Goal: Book appointment/travel/reservation

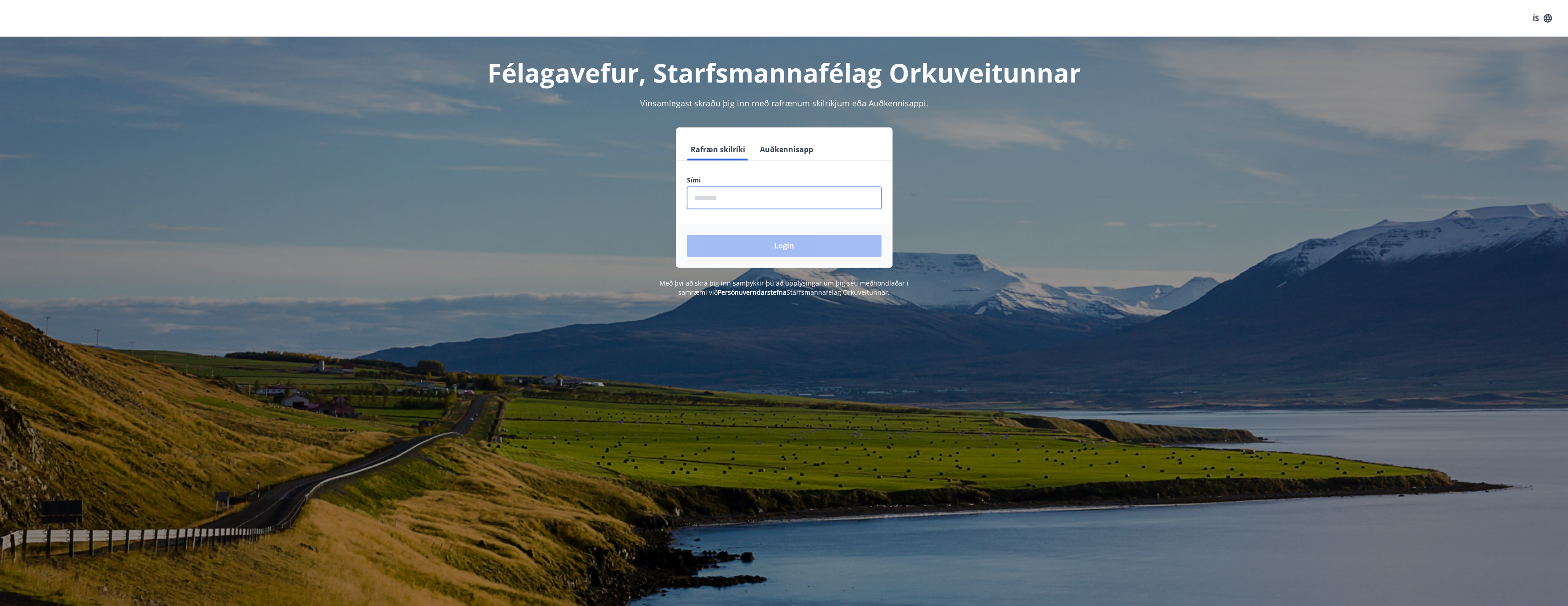
click at [755, 206] on input "phone" at bounding box center [784, 197] width 194 height 23
type input "********"
click at [735, 252] on button "Login" at bounding box center [784, 246] width 194 height 22
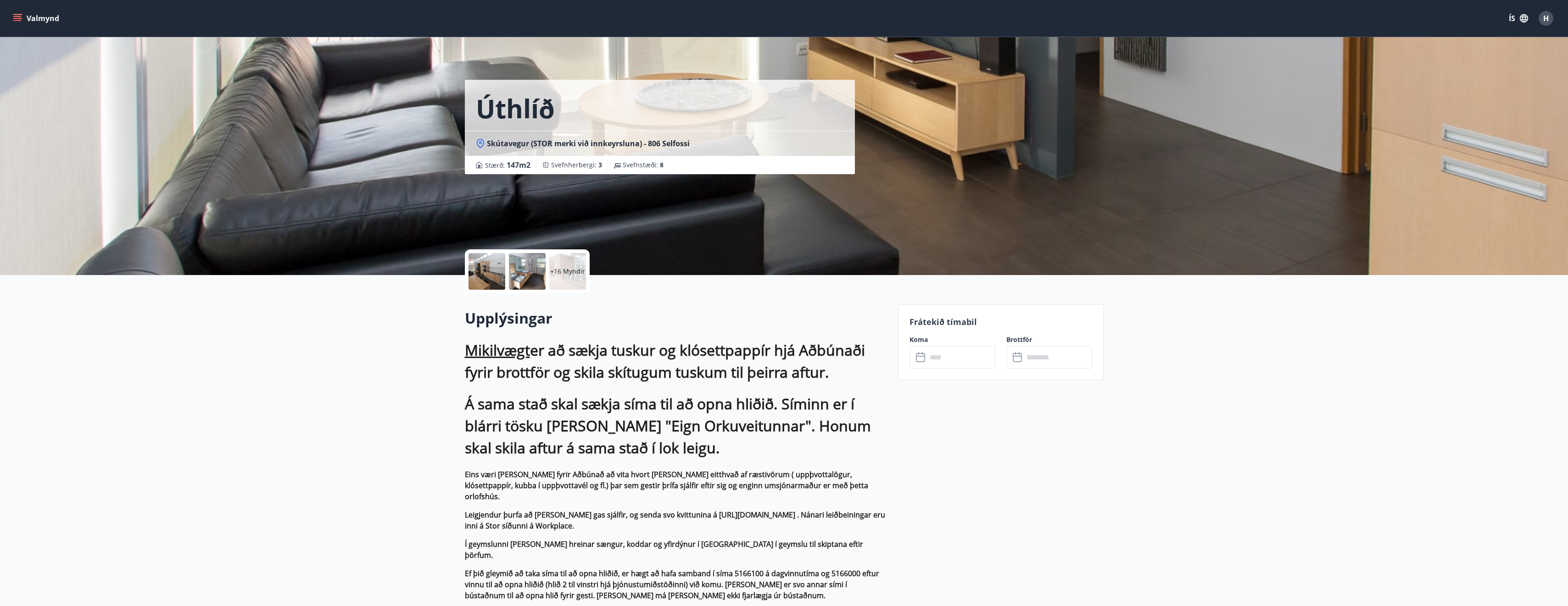
click at [949, 359] on input "text" at bounding box center [961, 357] width 68 height 23
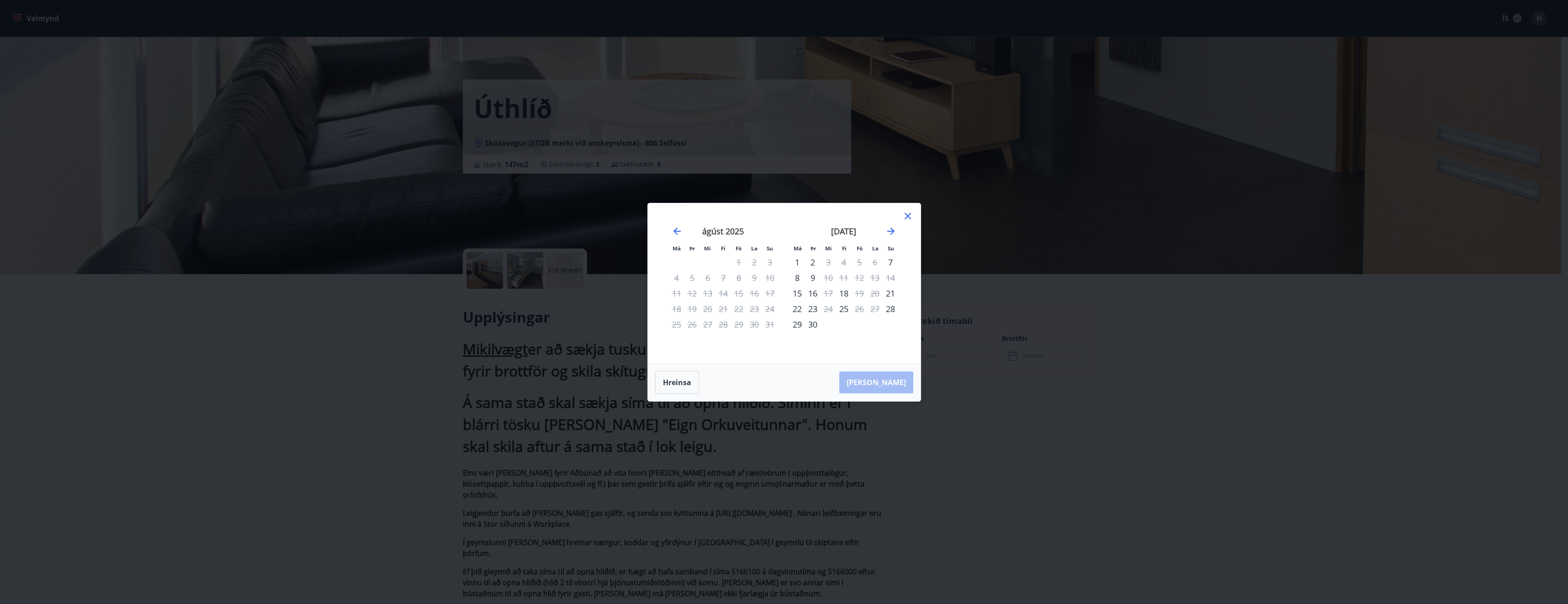
click at [909, 215] on icon at bounding box center [908, 216] width 7 height 7
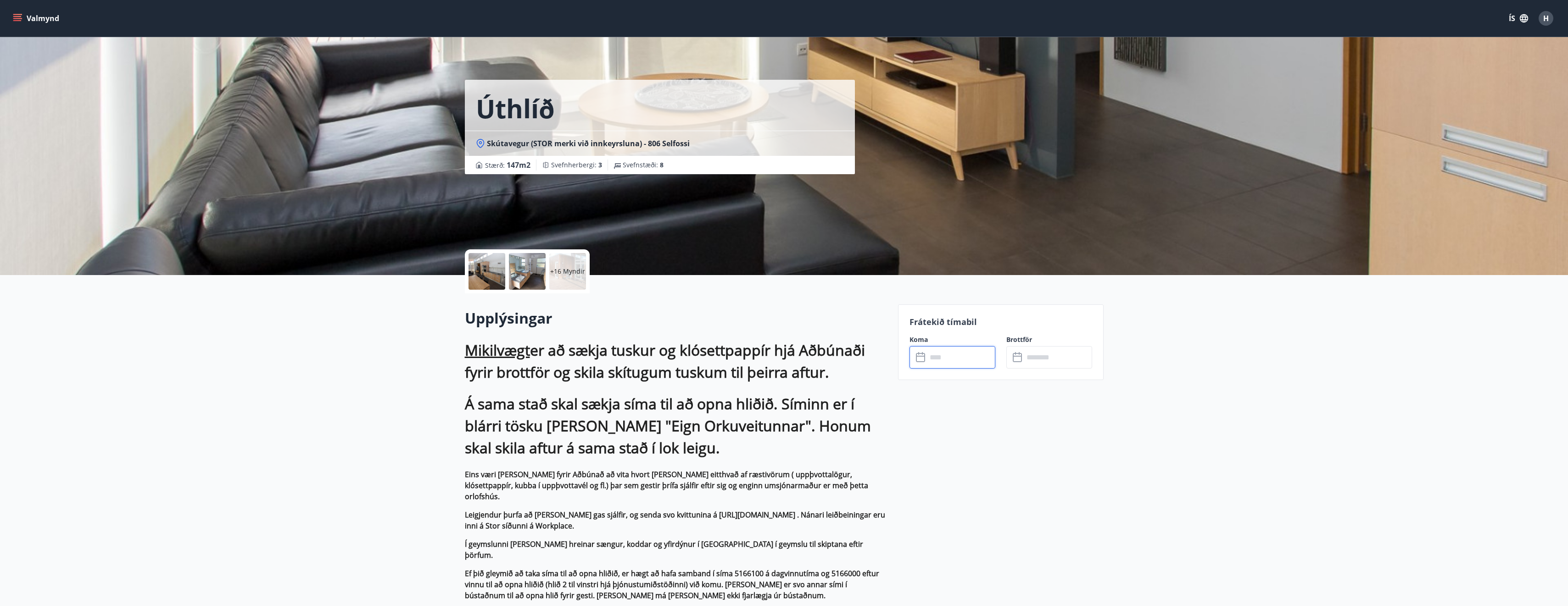
click at [49, 20] on button "Valmynd" at bounding box center [37, 18] width 52 height 16
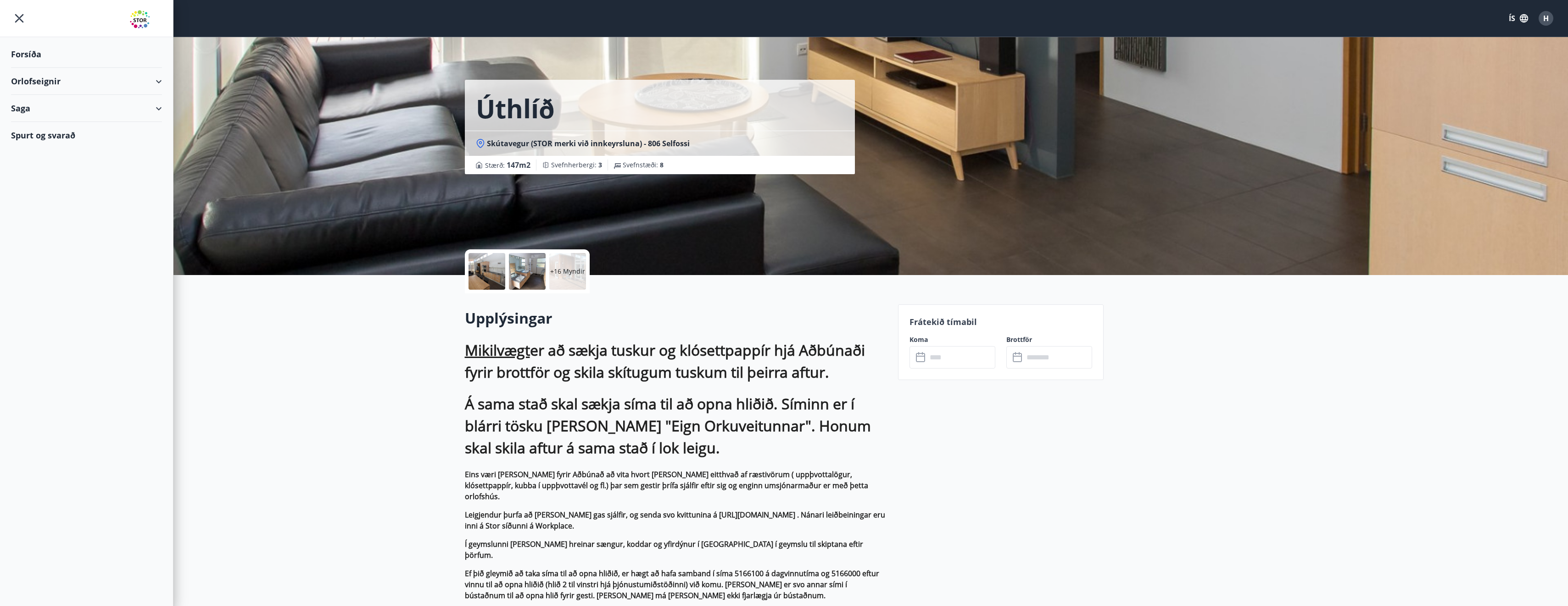
click at [40, 80] on div "Orlofseignir" at bounding box center [86, 81] width 151 height 27
click at [41, 106] on div "Framboð" at bounding box center [86, 104] width 136 height 20
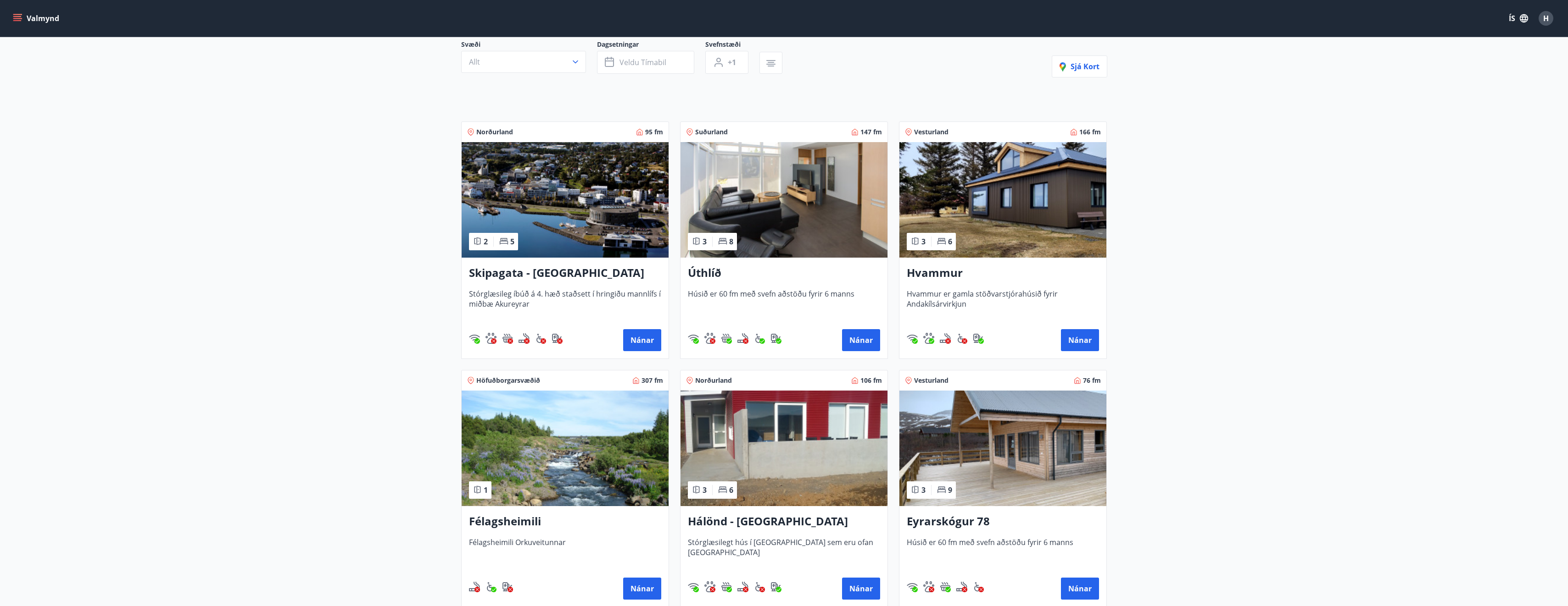
scroll to position [92, 0]
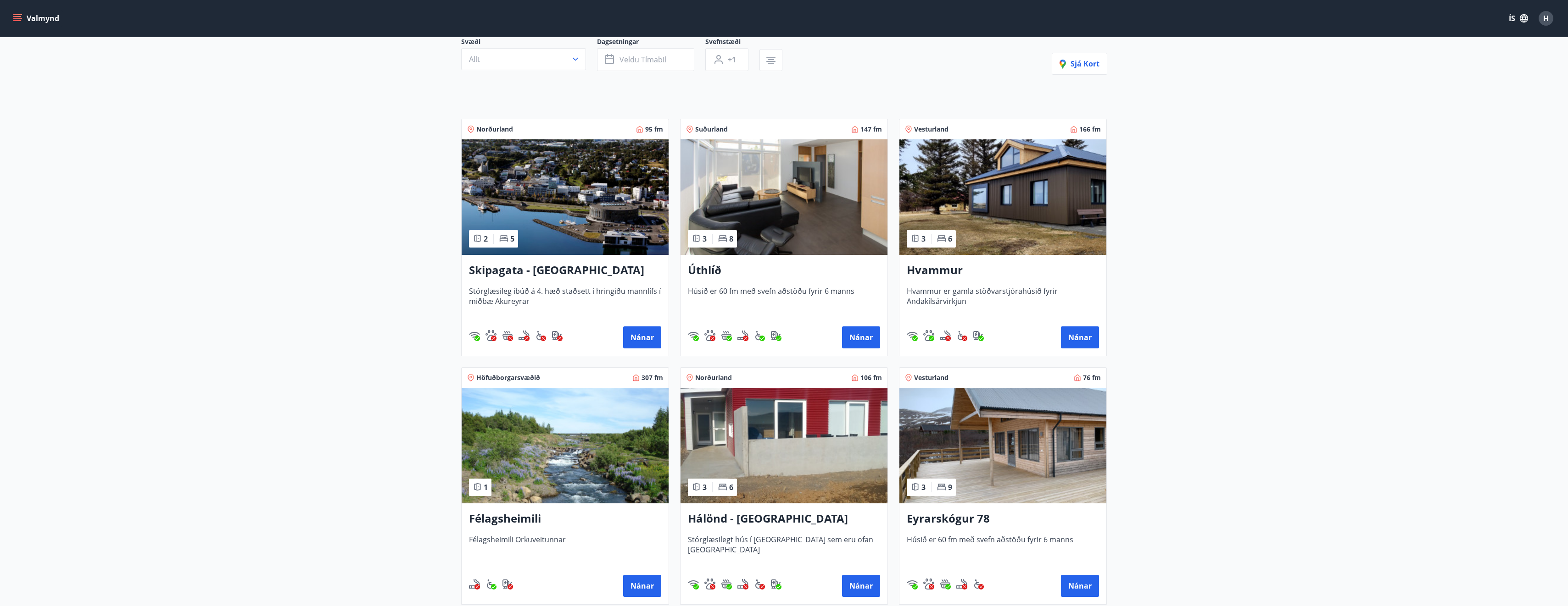
click at [1004, 285] on div "Hvammur Hvammur er gamla stöðvarstjórahúsið fyrir Andakílsárvirkjun Nánar" at bounding box center [1003, 305] width 207 height 101
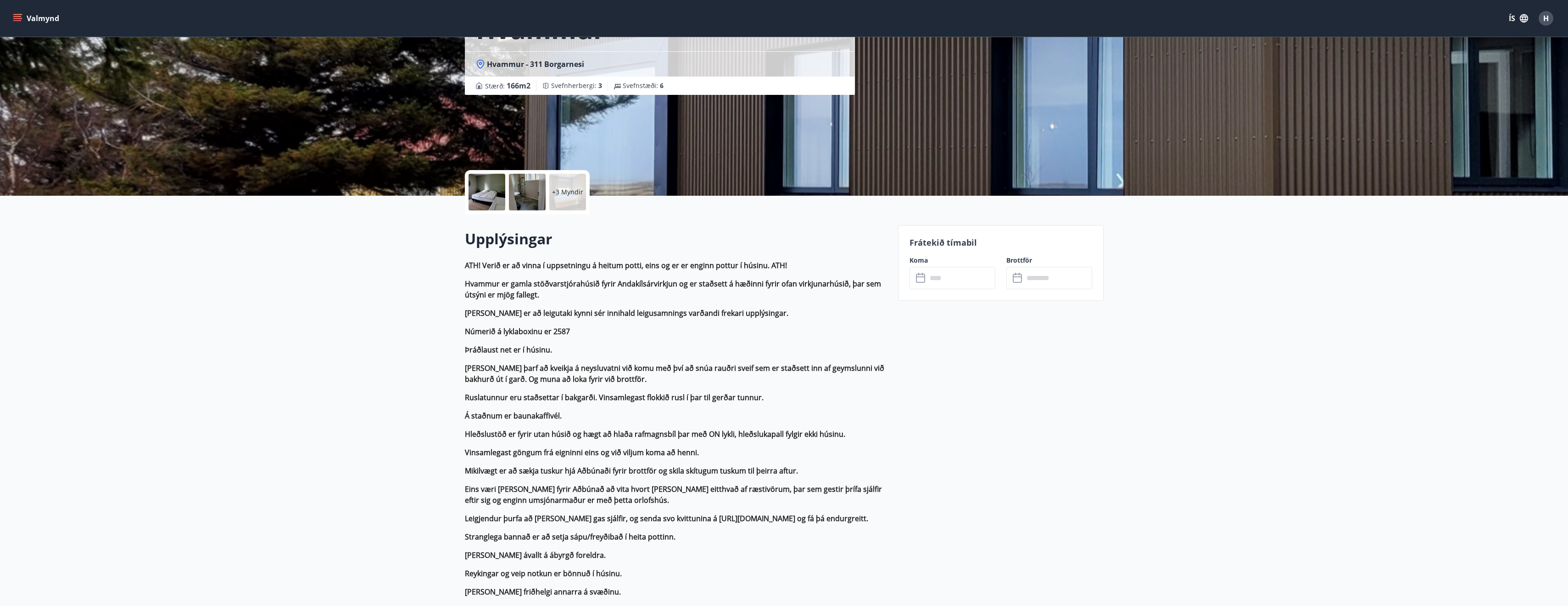
scroll to position [92, 0]
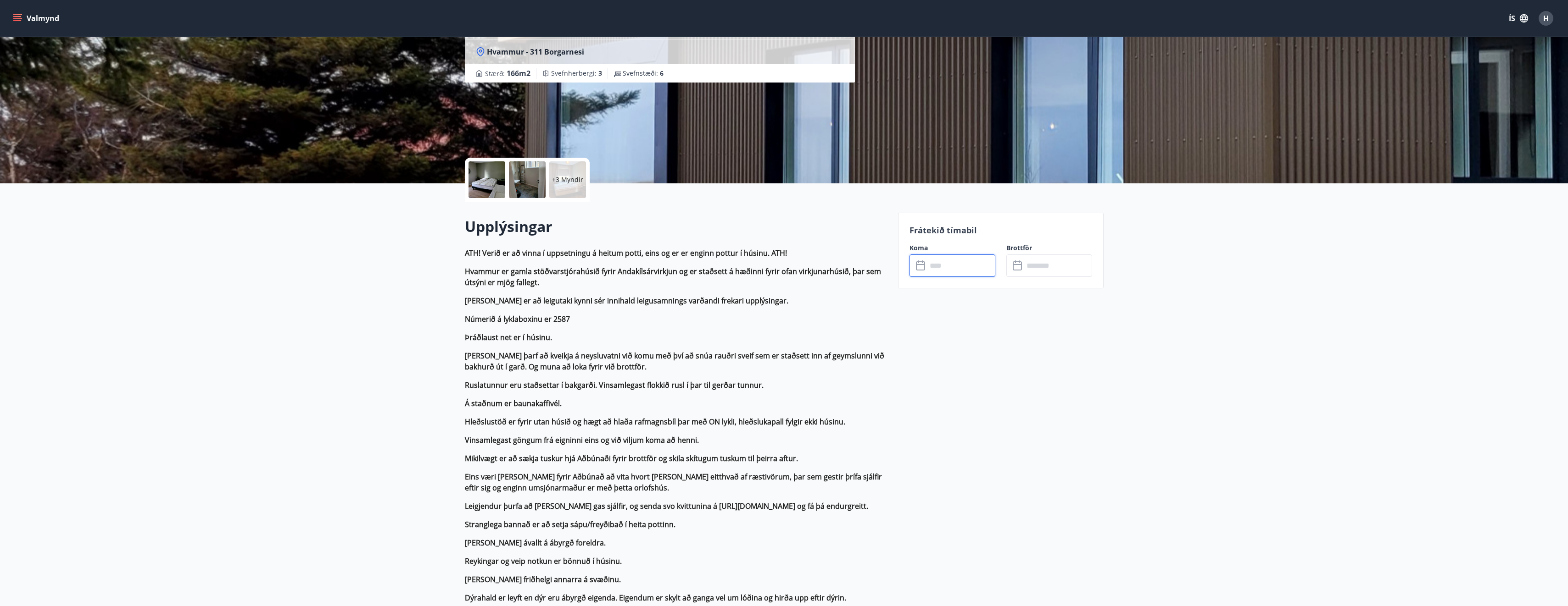
click at [933, 270] on input "text" at bounding box center [961, 266] width 68 height 23
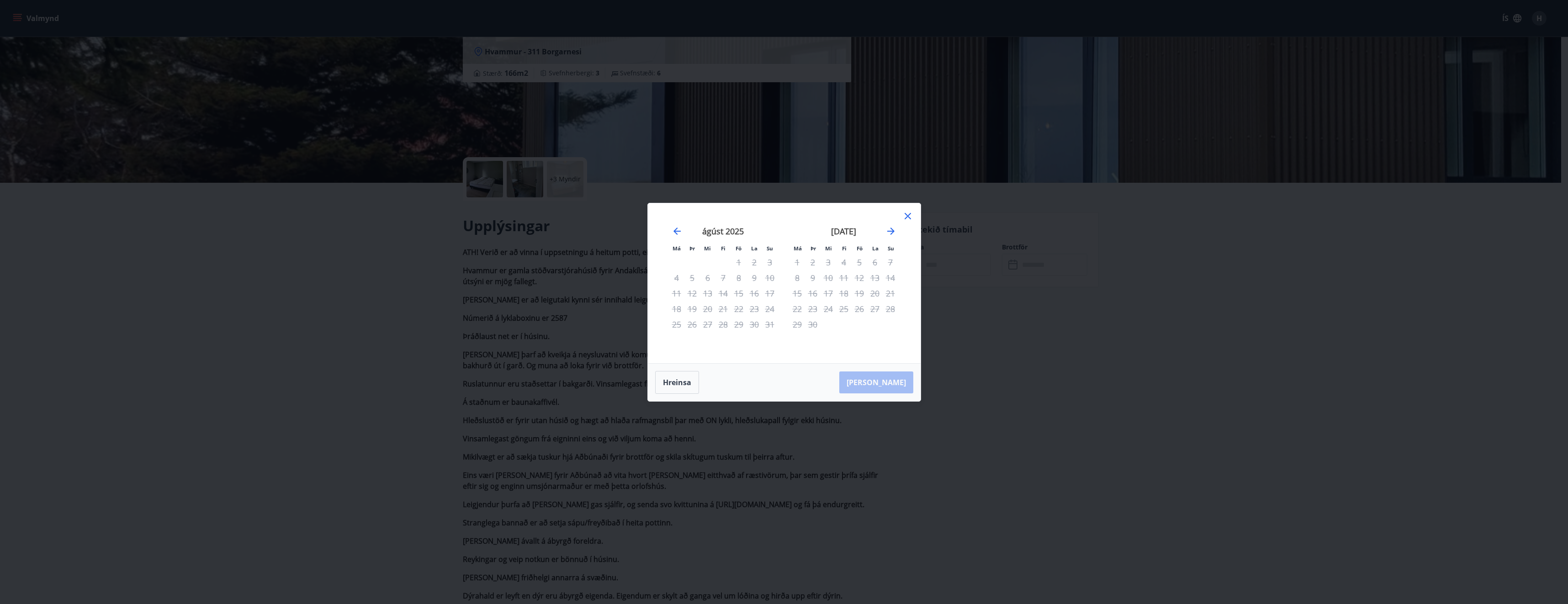
click at [908, 217] on icon at bounding box center [908, 216] width 7 height 7
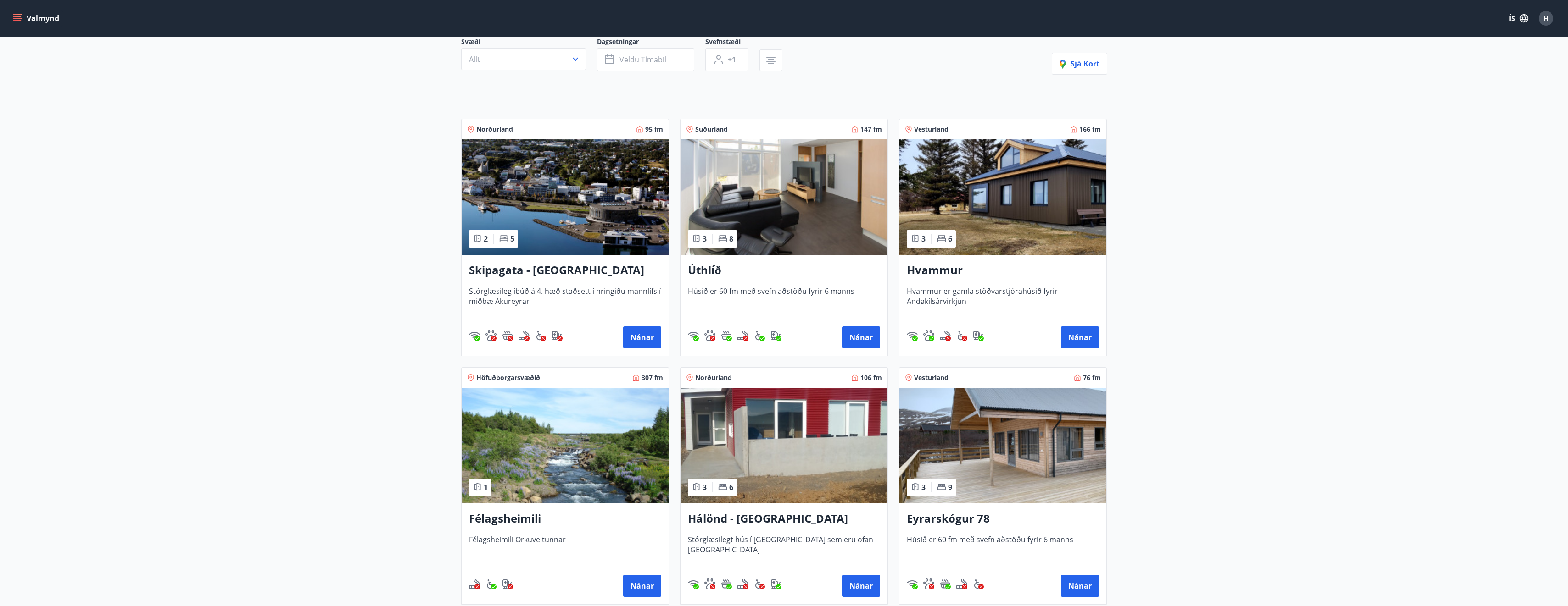
scroll to position [211, 0]
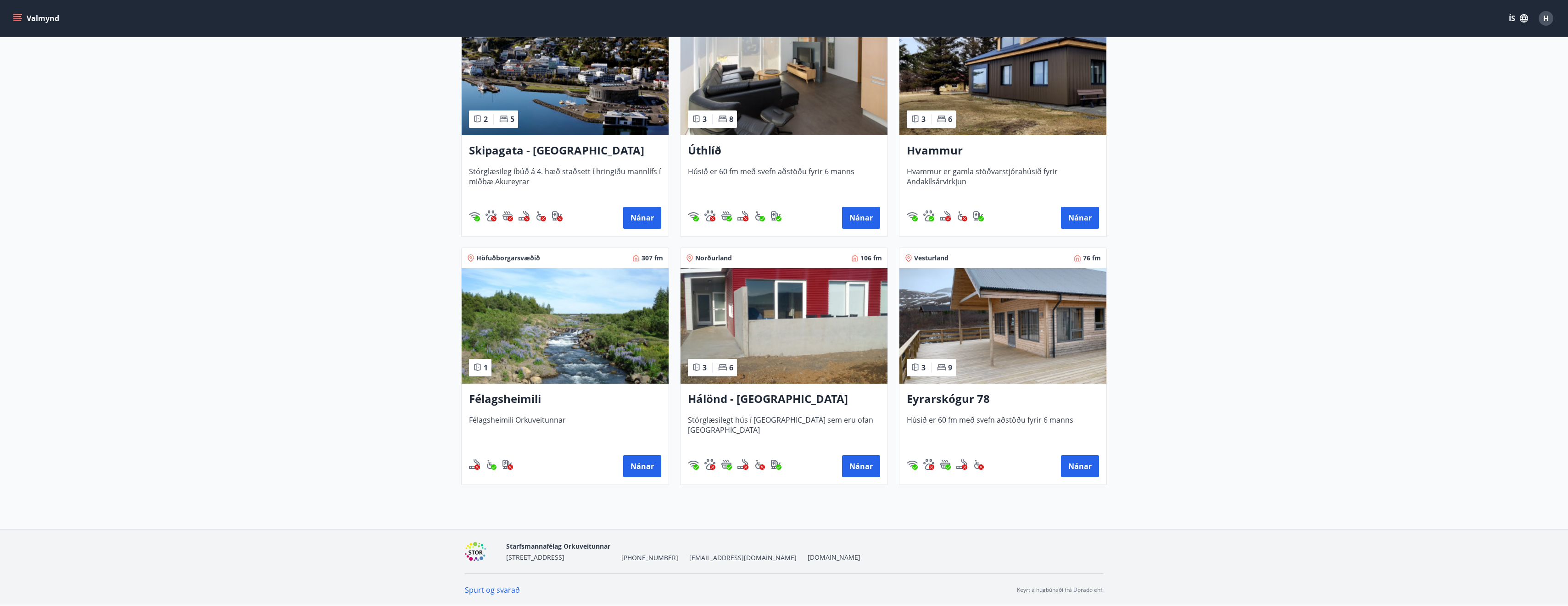
click at [1062, 332] on img at bounding box center [1003, 326] width 207 height 115
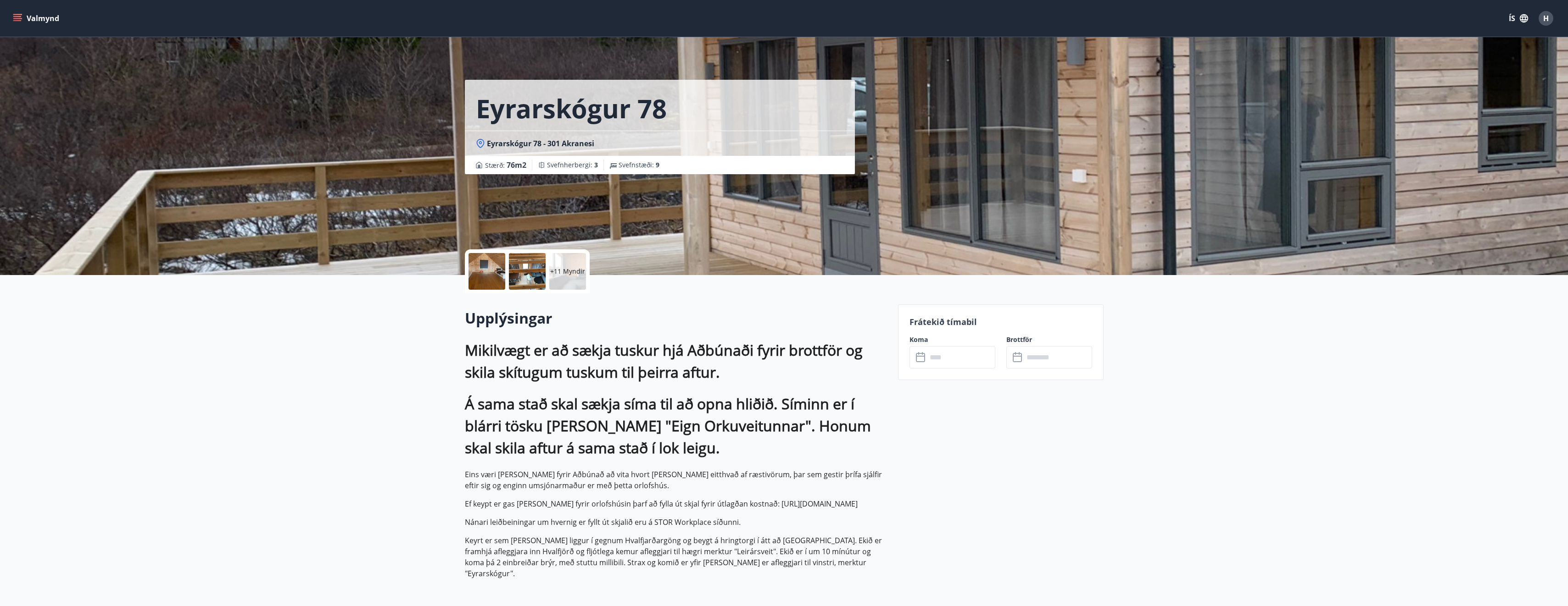
click at [981, 359] on input "text" at bounding box center [961, 357] width 68 height 23
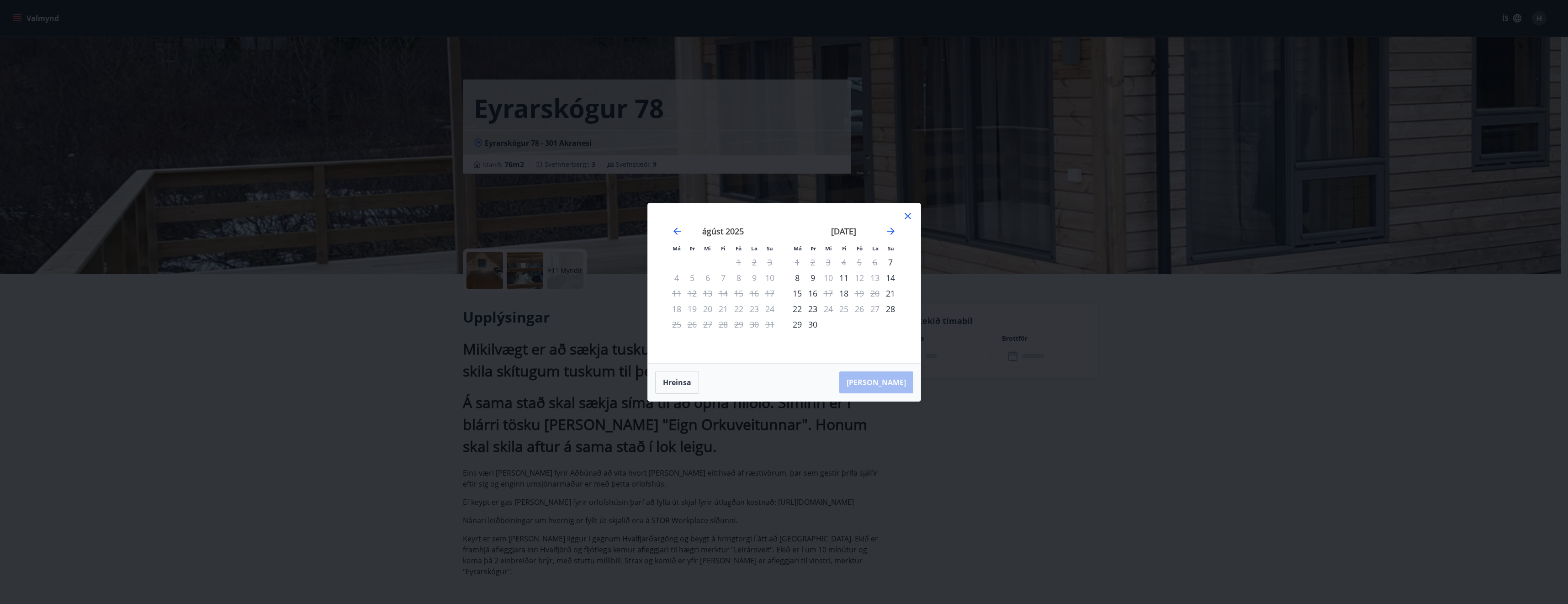
click at [1301, 461] on div "Má Þr Mi Fi Fö La Su Má Þr Mi Fi Fö La Su [DATE] 1 2 3 4 5 6 7 8 9 10 11 12 13 …" at bounding box center [784, 302] width 1568 height 604
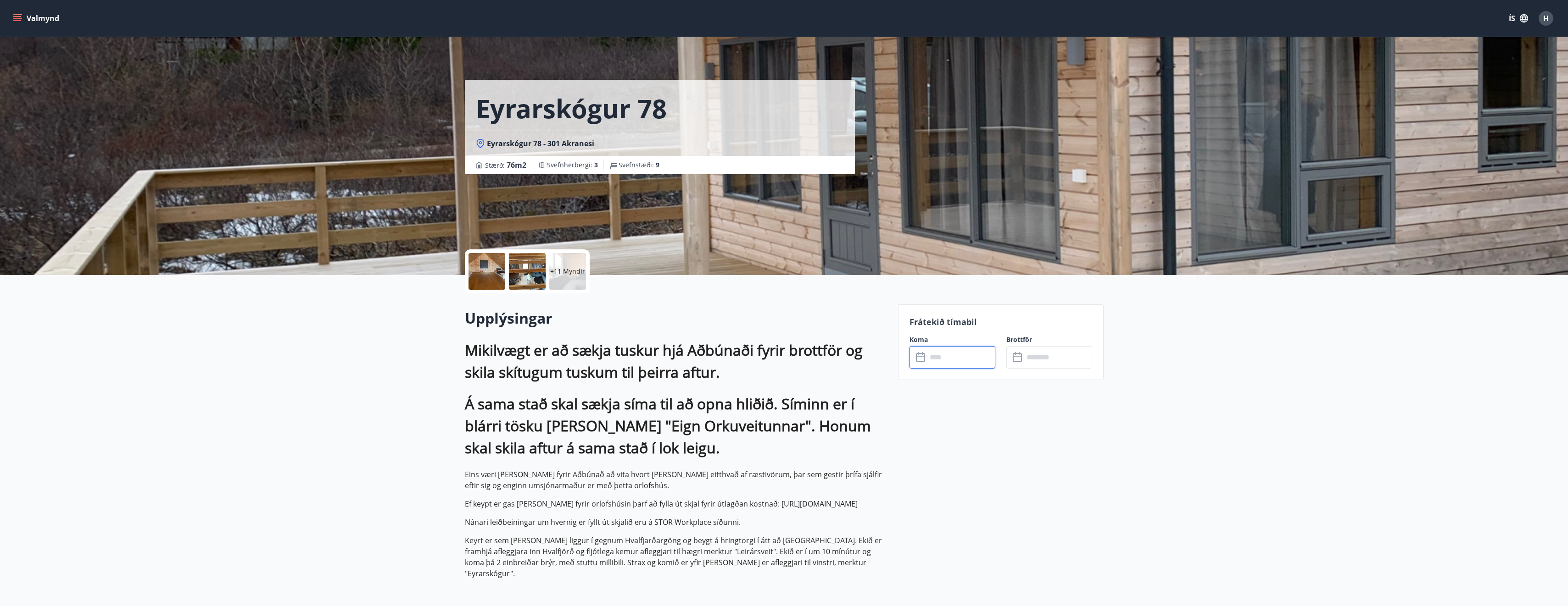
click at [23, 14] on button "Valmynd" at bounding box center [37, 18] width 52 height 16
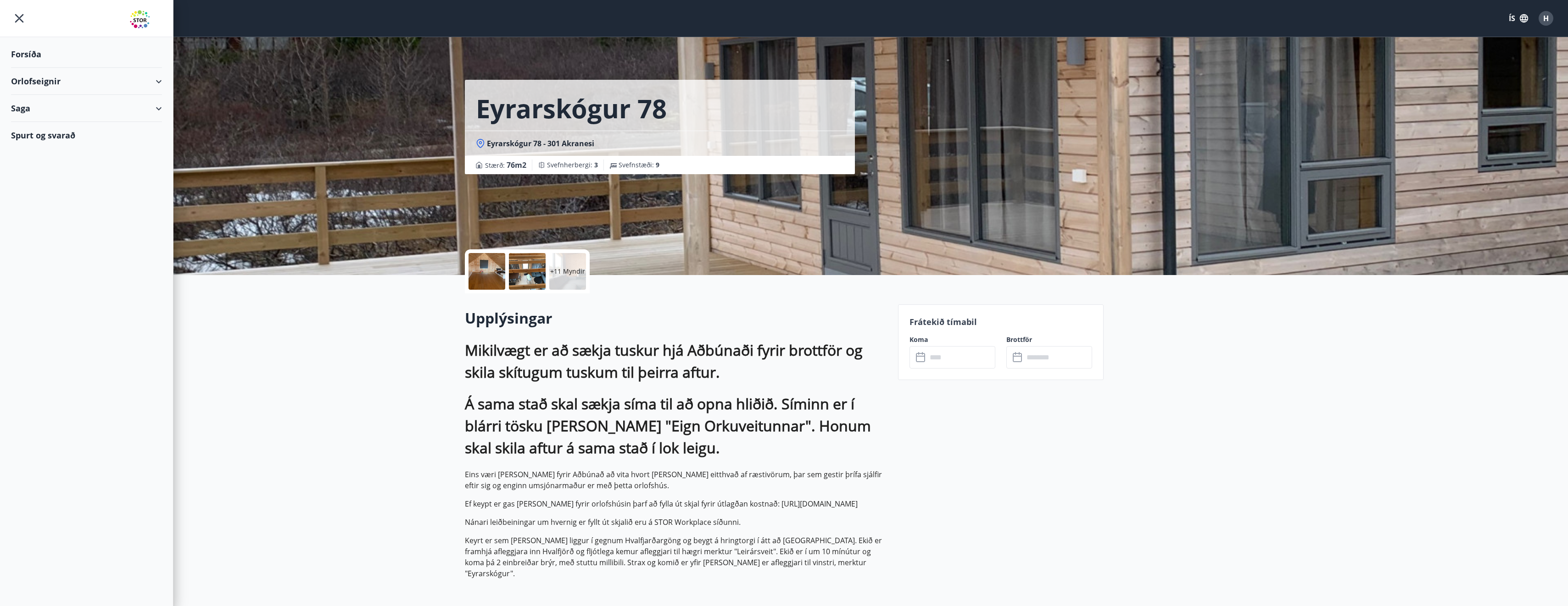
click at [49, 83] on div "Orlofseignir" at bounding box center [86, 81] width 151 height 27
click at [47, 107] on div "Framboð" at bounding box center [86, 104] width 136 height 20
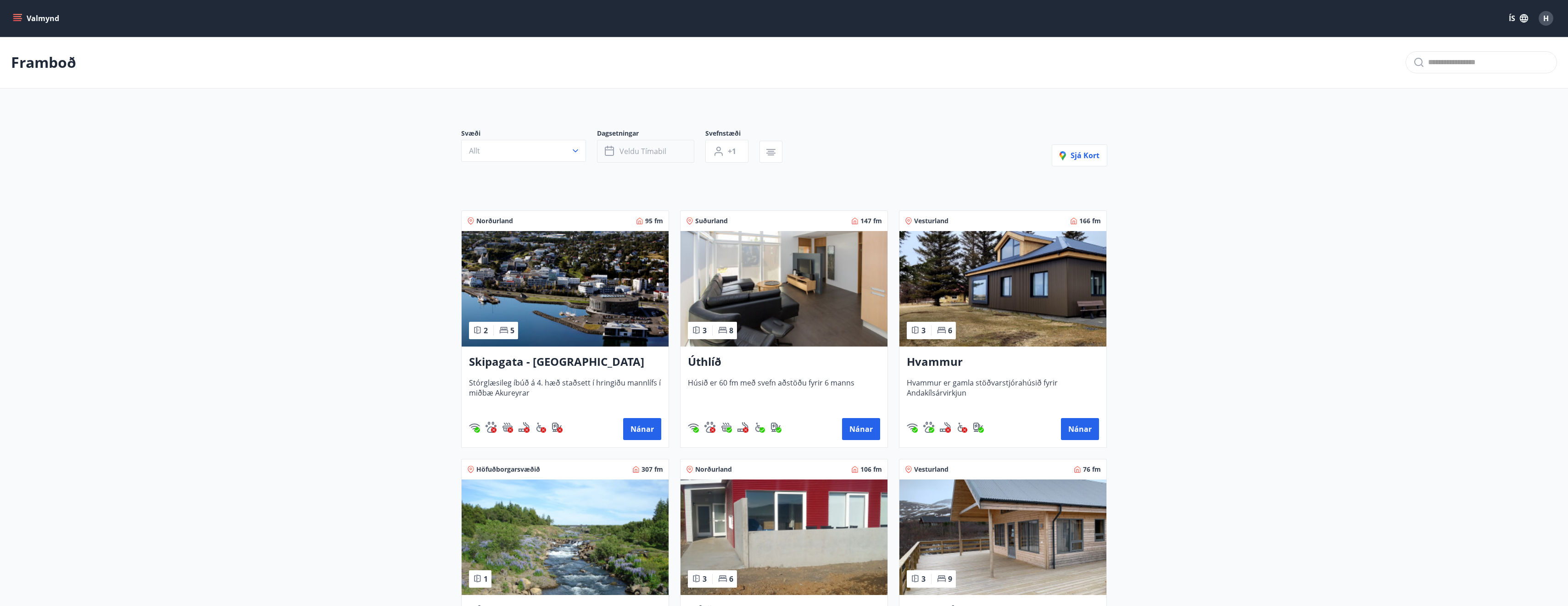
click at [650, 144] on button "Veldu tímabil" at bounding box center [646, 152] width 97 height 23
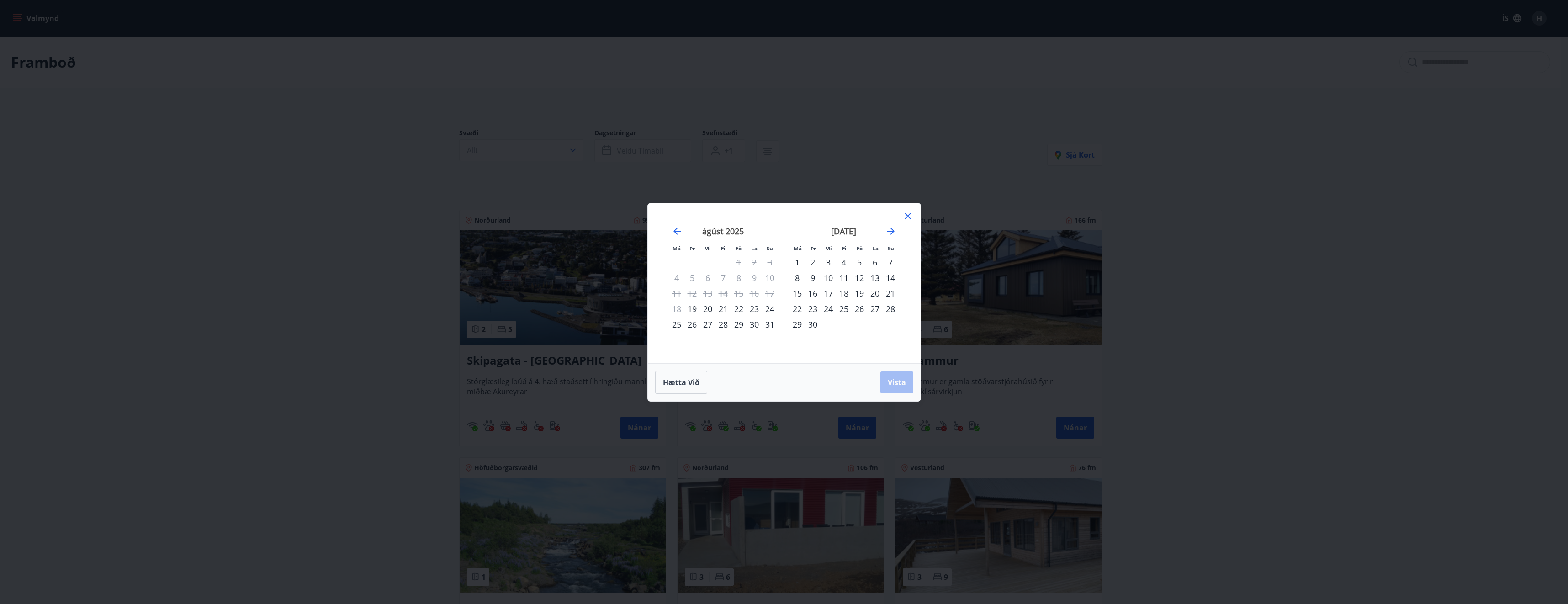
click at [860, 310] on div "26" at bounding box center [859, 309] width 16 height 16
click at [890, 307] on div "28" at bounding box center [891, 309] width 16 height 16
click at [904, 380] on span "Vista" at bounding box center [897, 382] width 18 height 10
